Goal: Navigation & Orientation: Understand site structure

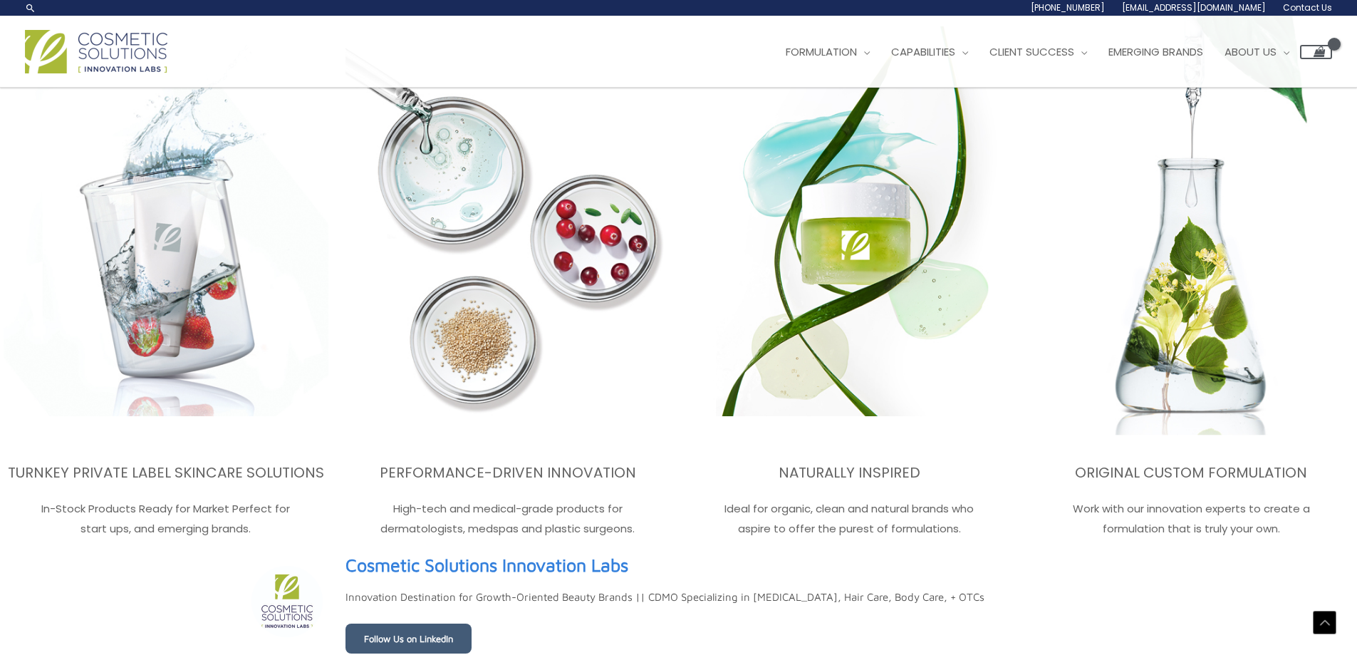
scroll to position [1690, 0]
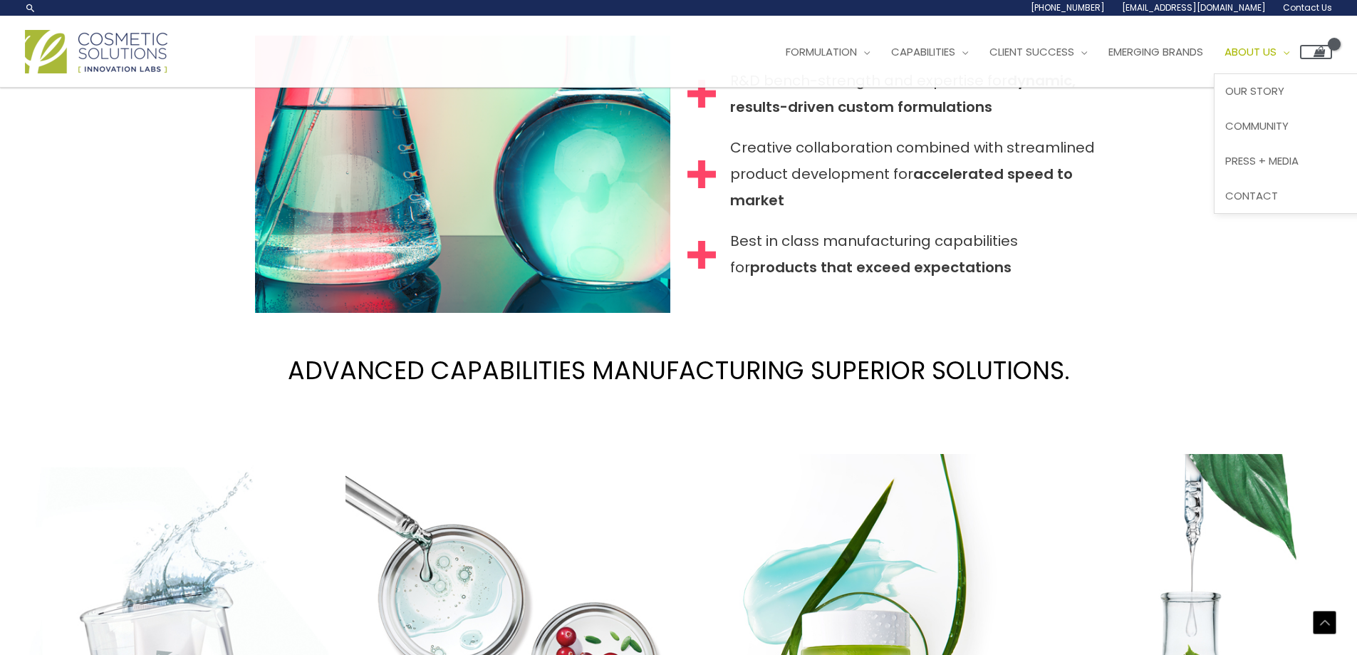
click at [1276, 51] on span "About Us" at bounding box center [1250, 51] width 52 height 15
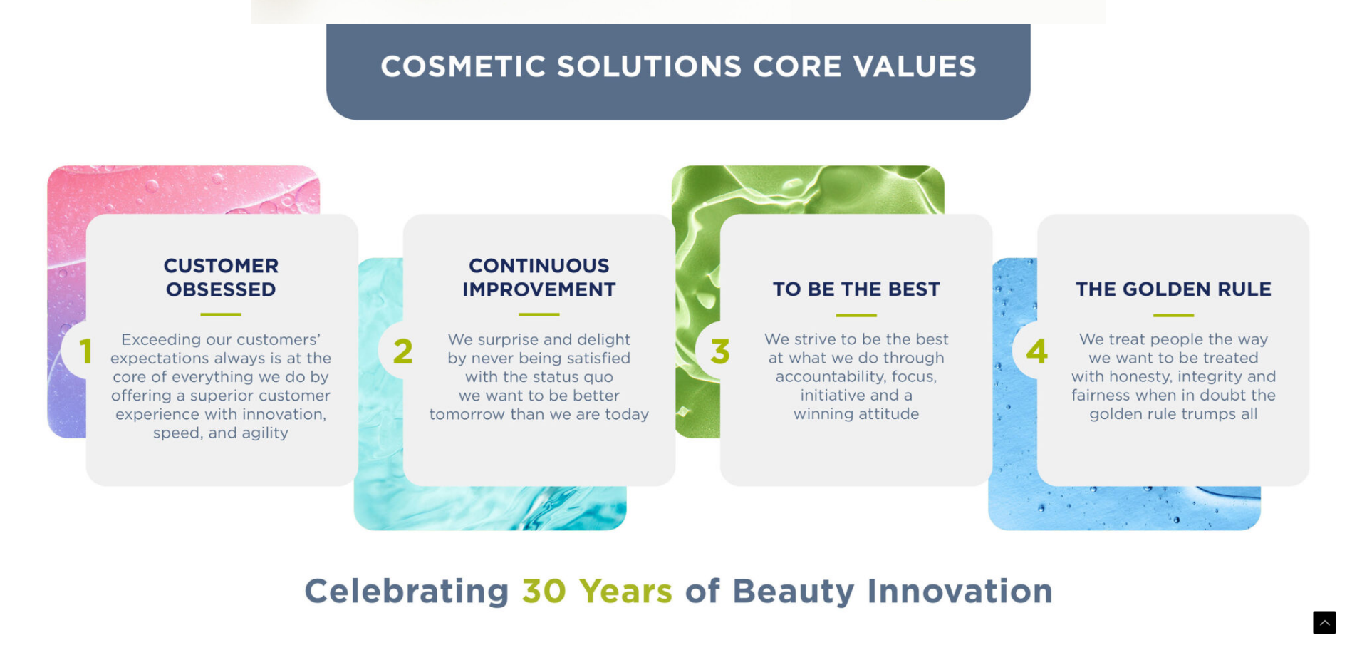
scroll to position [1588, 0]
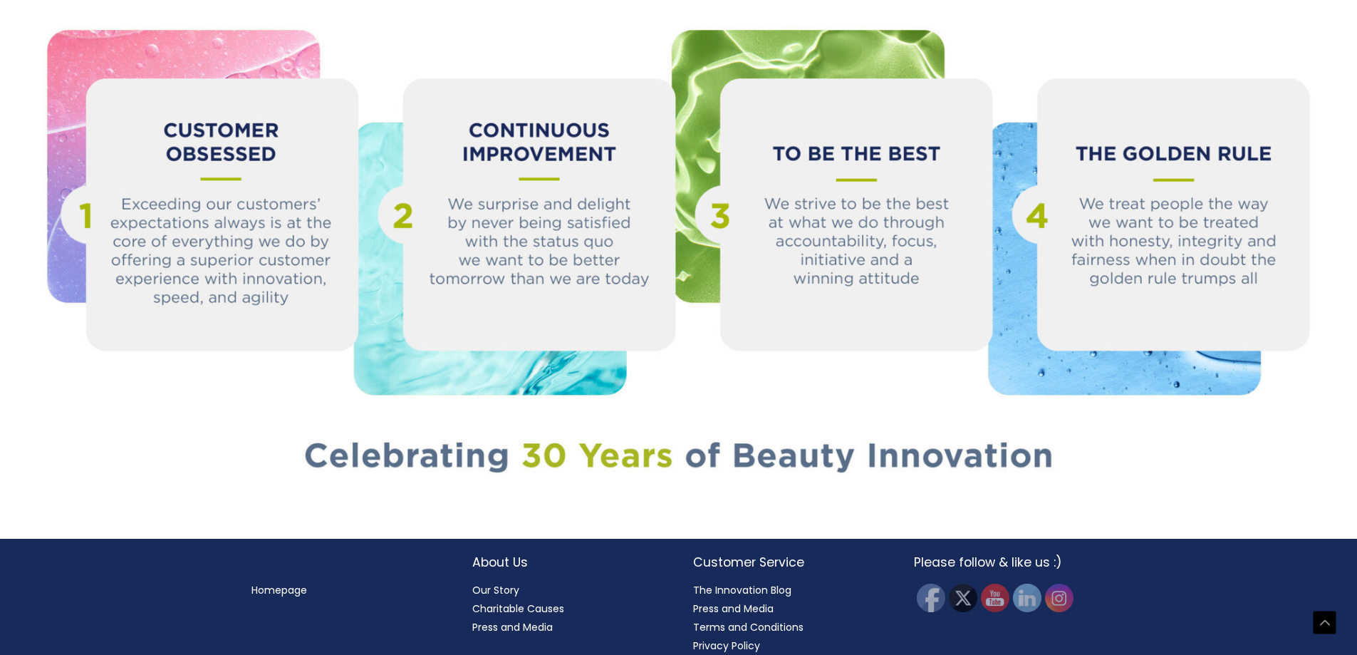
click at [477, 583] on link "Our Story" at bounding box center [495, 590] width 47 height 14
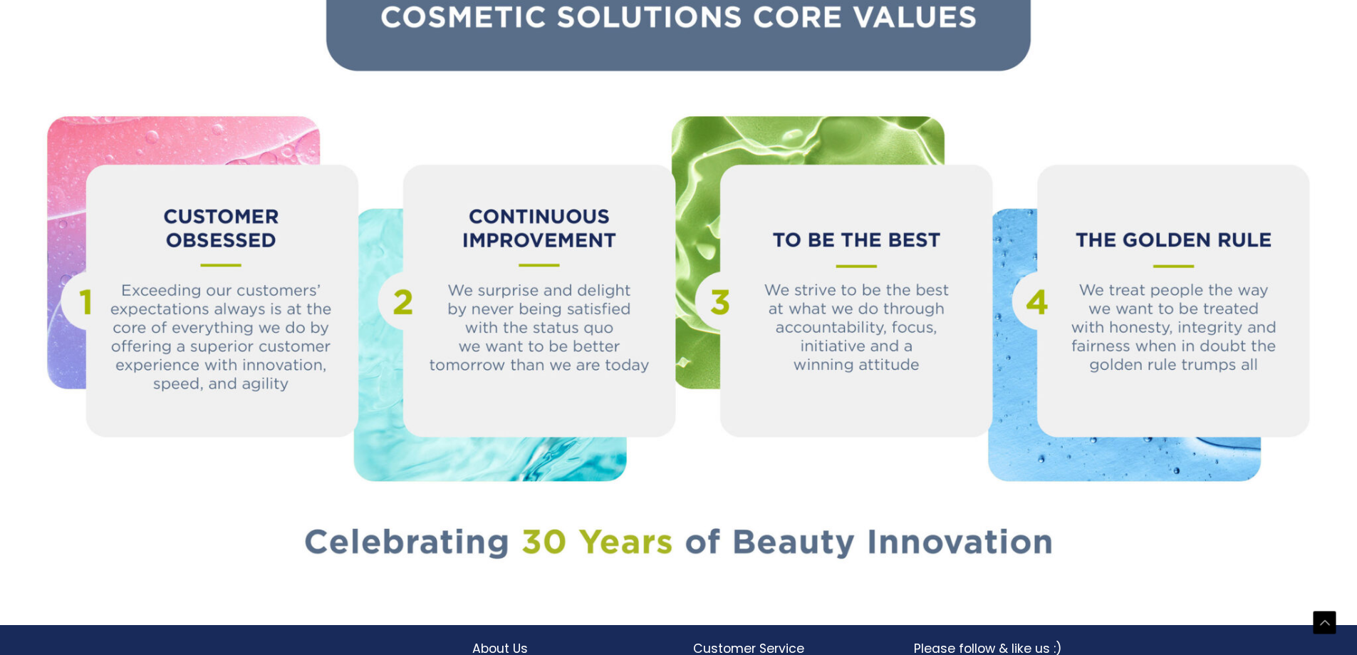
scroll to position [1588, 0]
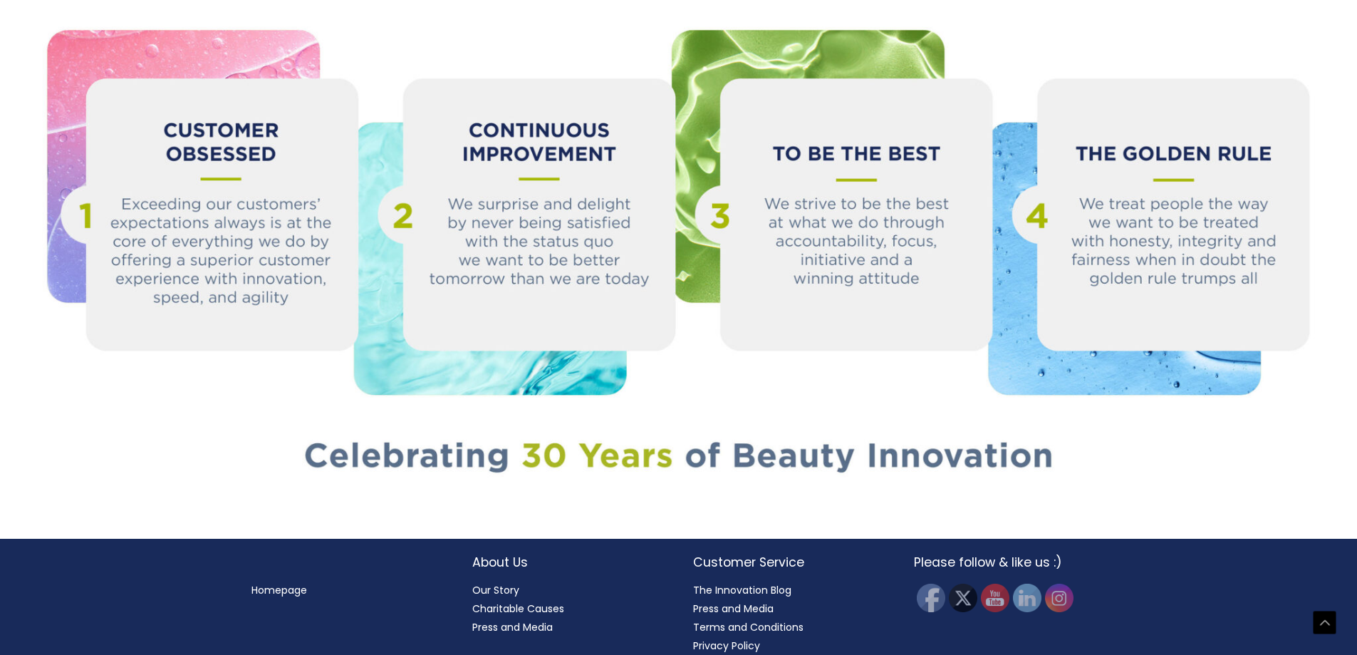
click at [527, 601] on link "Charitable Causes" at bounding box center [518, 608] width 92 height 14
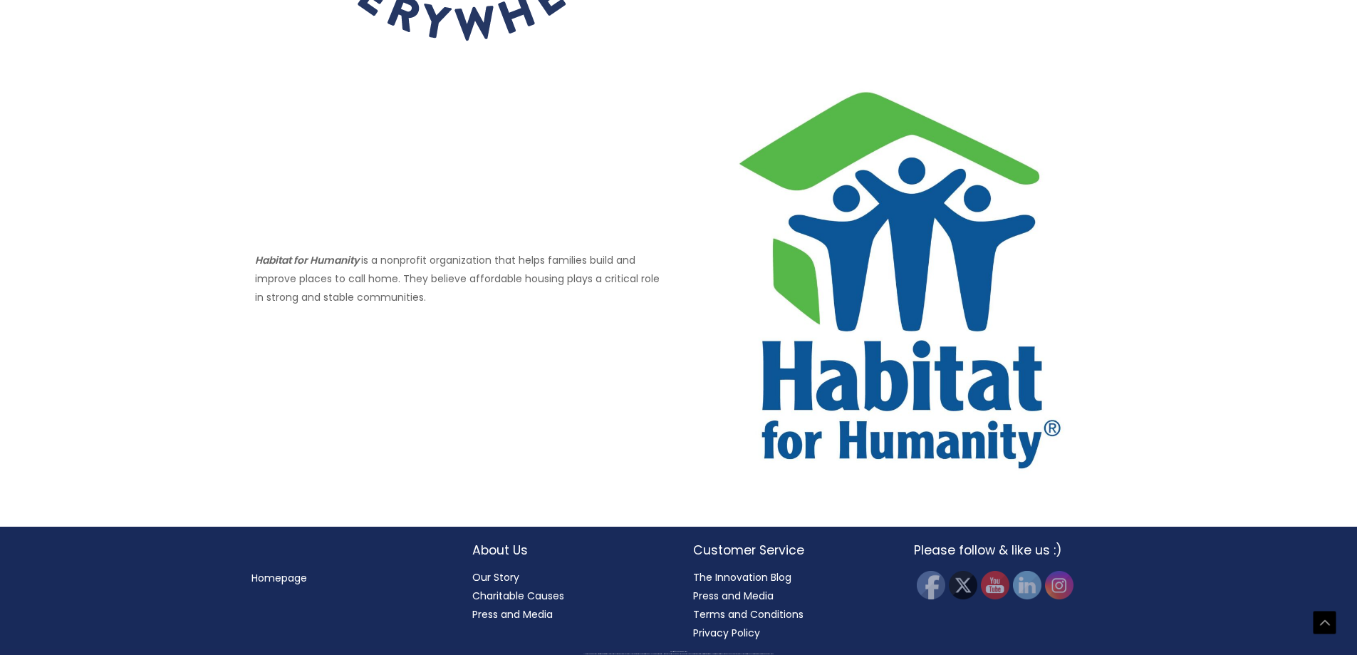
scroll to position [892, 0]
